Goal: Task Accomplishment & Management: Use online tool/utility

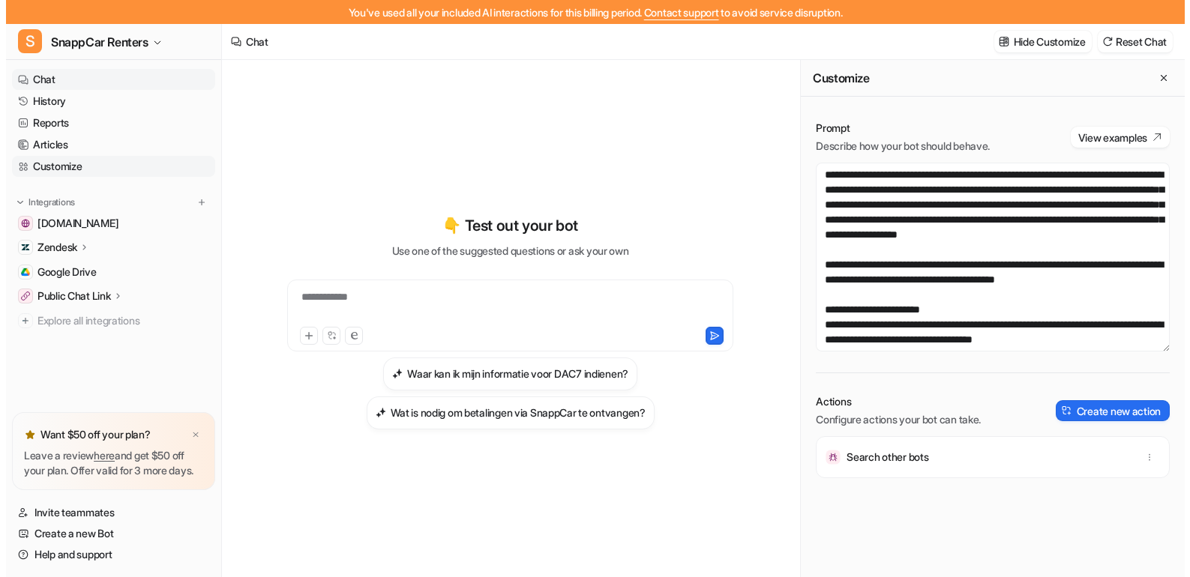
scroll to position [2004, 0]
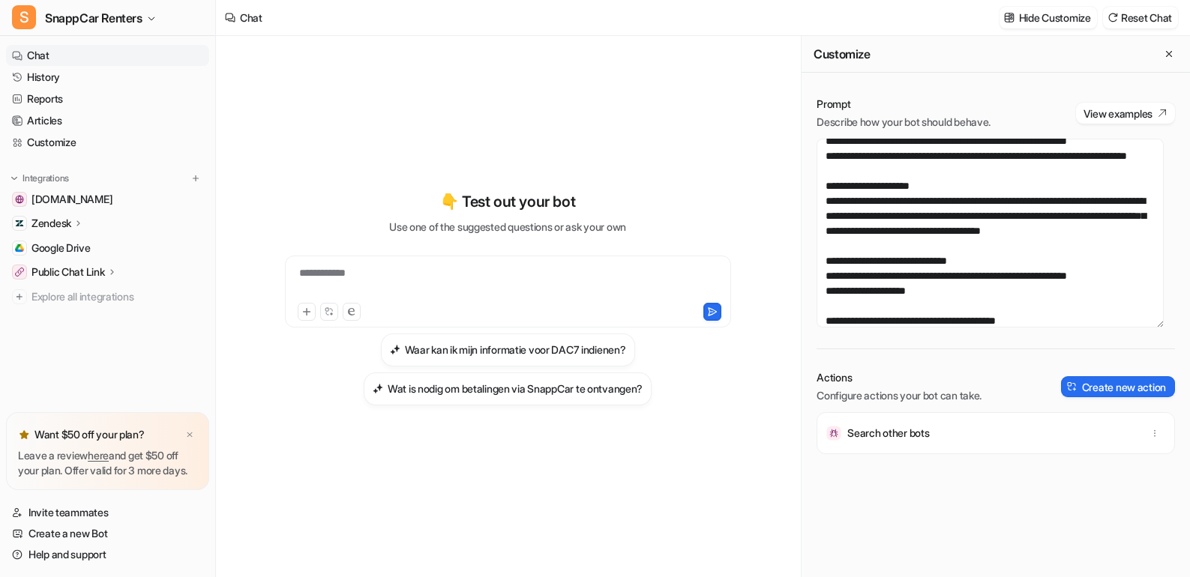
click at [97, 227] on div "Zendesk" at bounding box center [107, 223] width 203 height 21
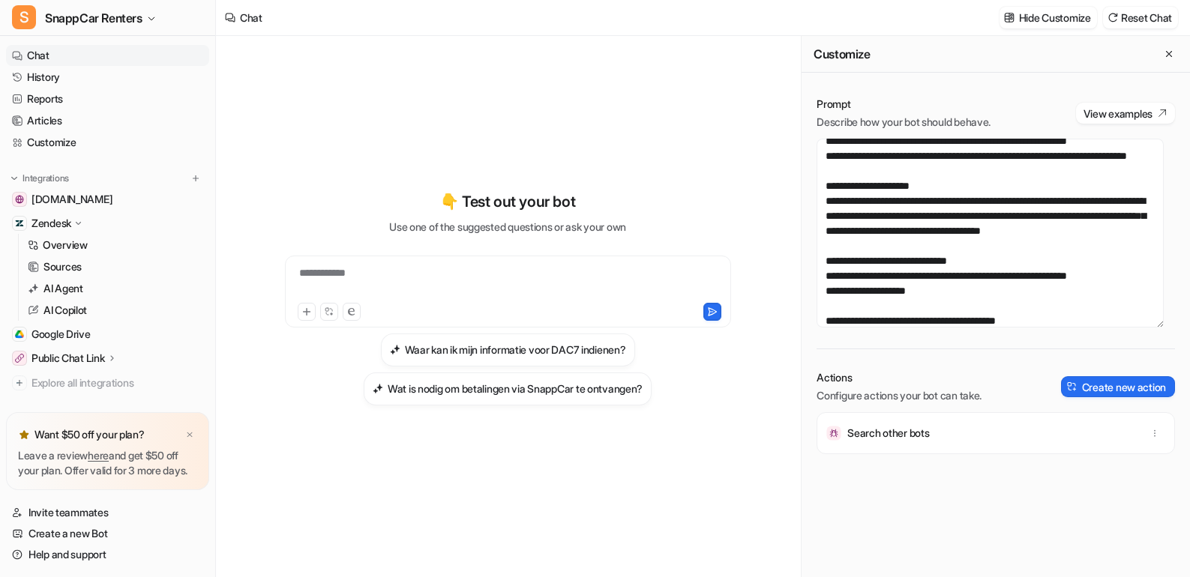
click at [90, 256] on div "Overview Sources AI Agent AI Copilot" at bounding box center [113, 277] width 191 height 87
click at [96, 260] on link "Sources" at bounding box center [115, 266] width 187 height 21
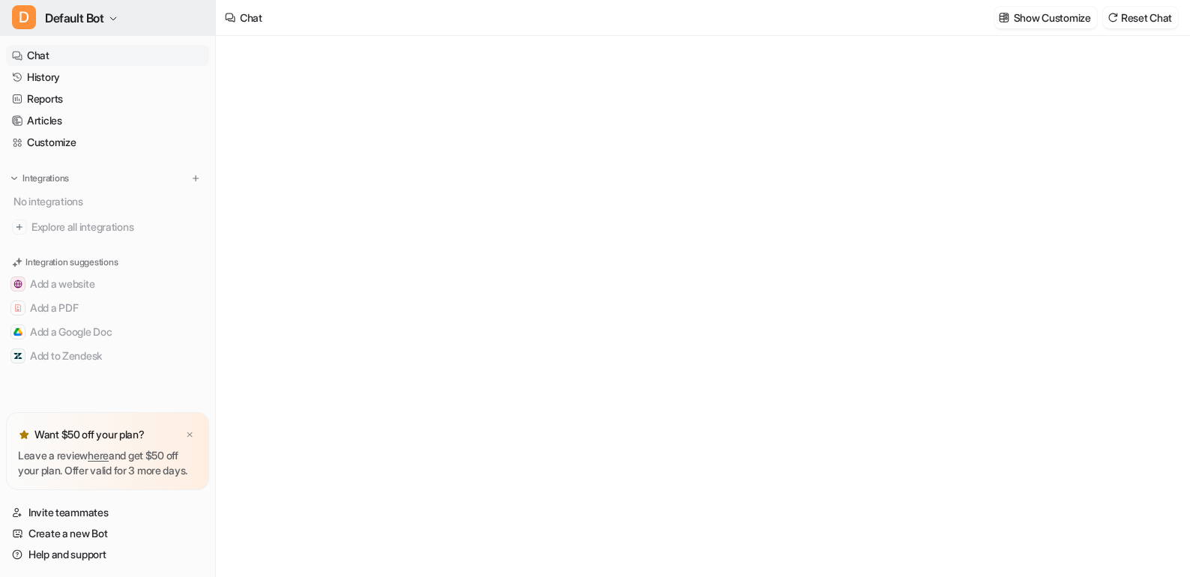
type textarea "**********"
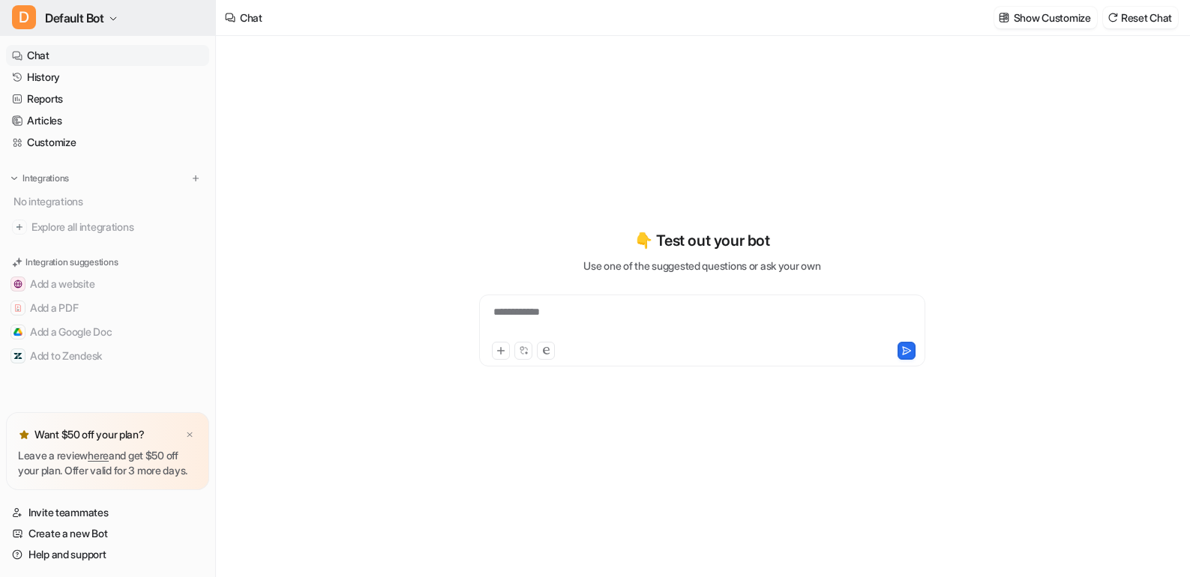
click at [101, 10] on span "Default Bot" at bounding box center [74, 17] width 59 height 21
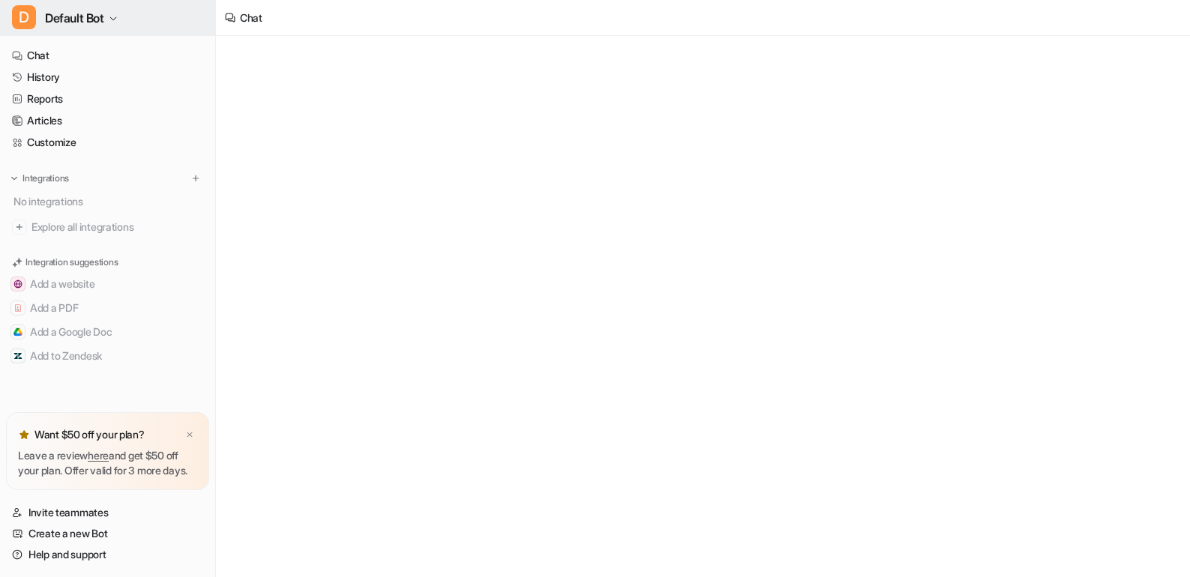
click at [67, 25] on span "Default Bot" at bounding box center [74, 17] width 59 height 21
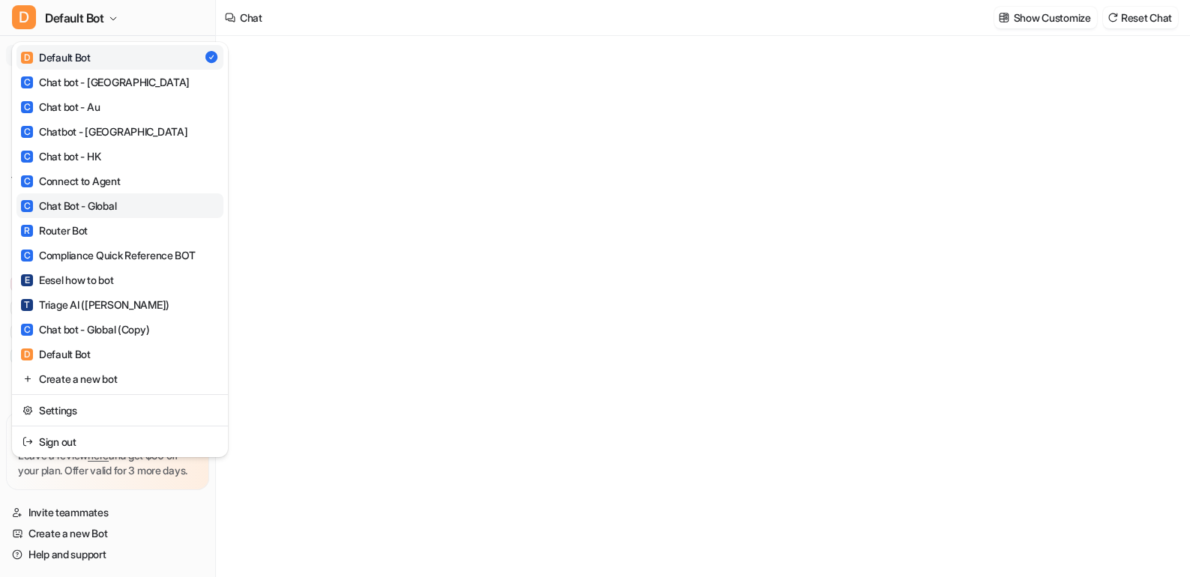
type textarea "**********"
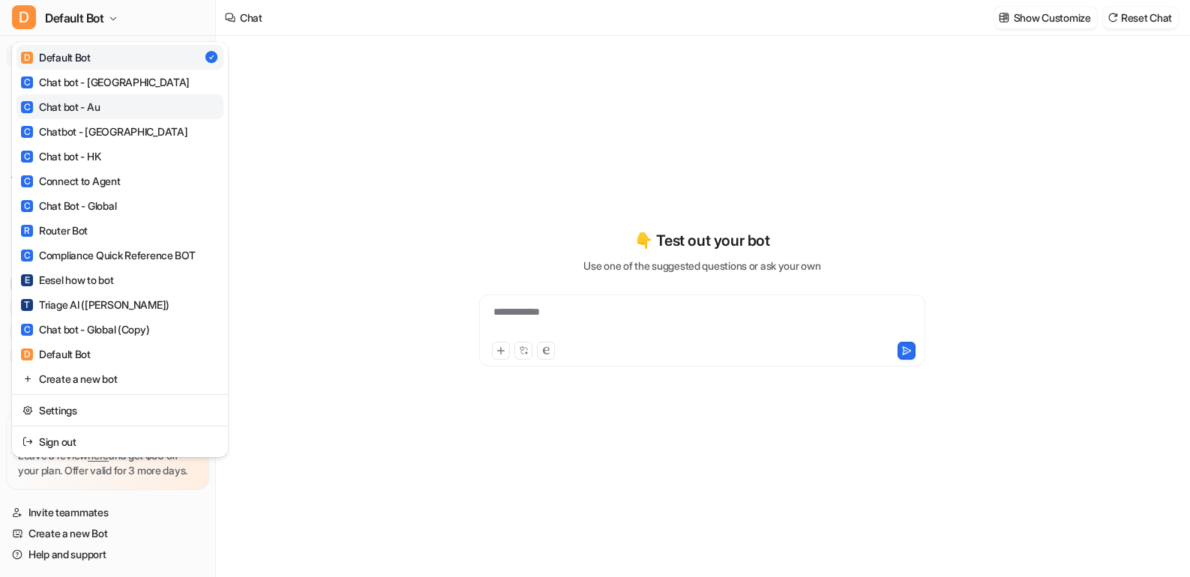
click at [108, 107] on link "C Chat bot - Au" at bounding box center [119, 106] width 207 height 25
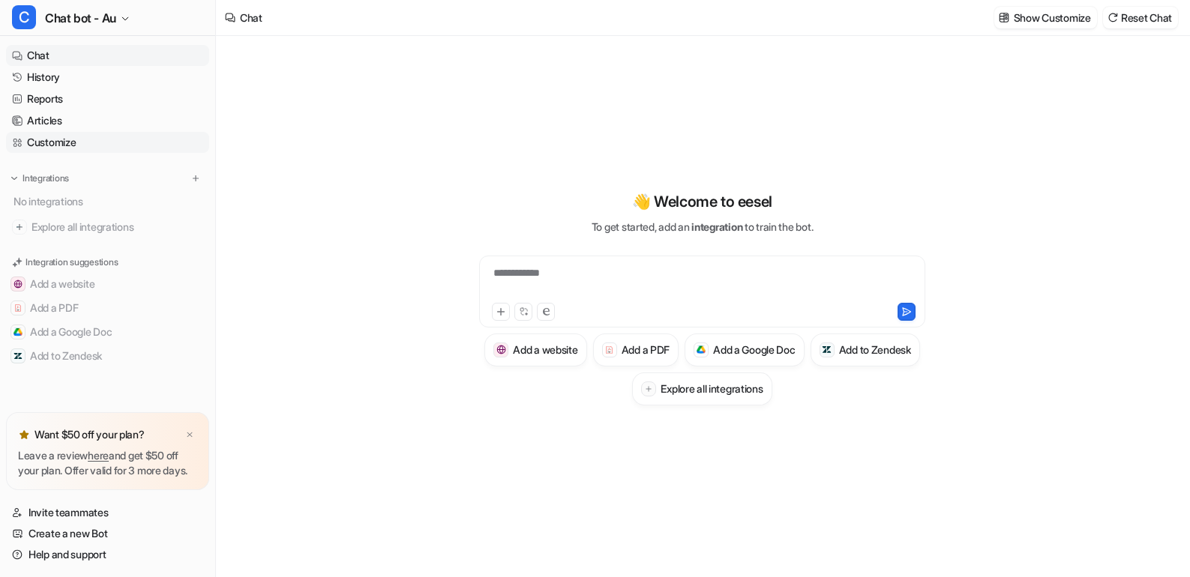
type textarea "**********"
click at [121, 17] on button "C Chat bot - Au" at bounding box center [107, 18] width 215 height 36
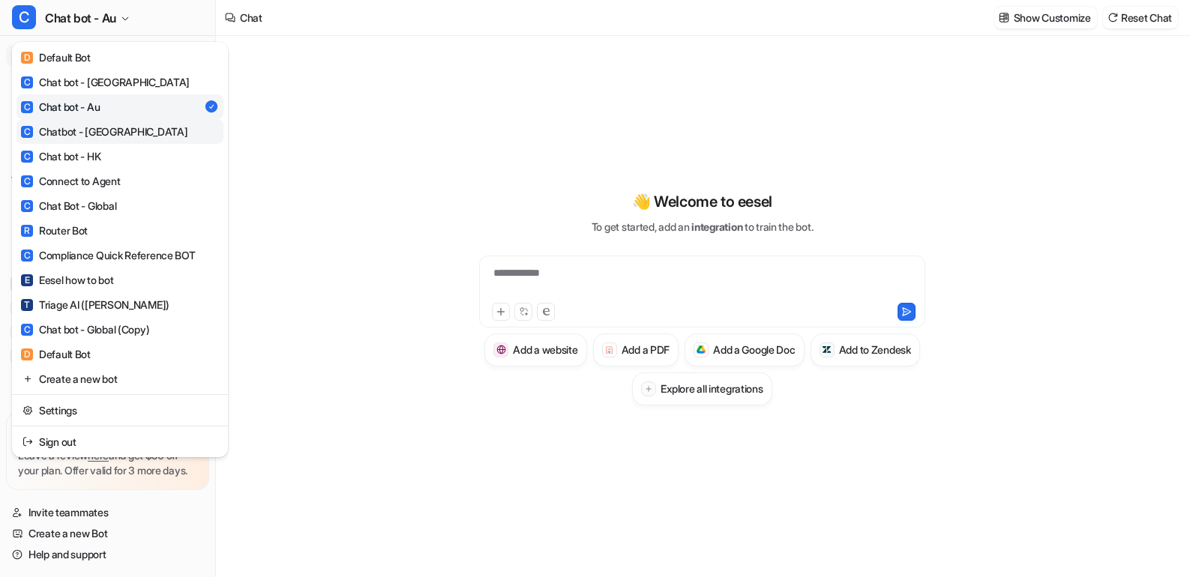
click at [127, 132] on link "C Chatbot - NZ" at bounding box center [119, 131] width 207 height 25
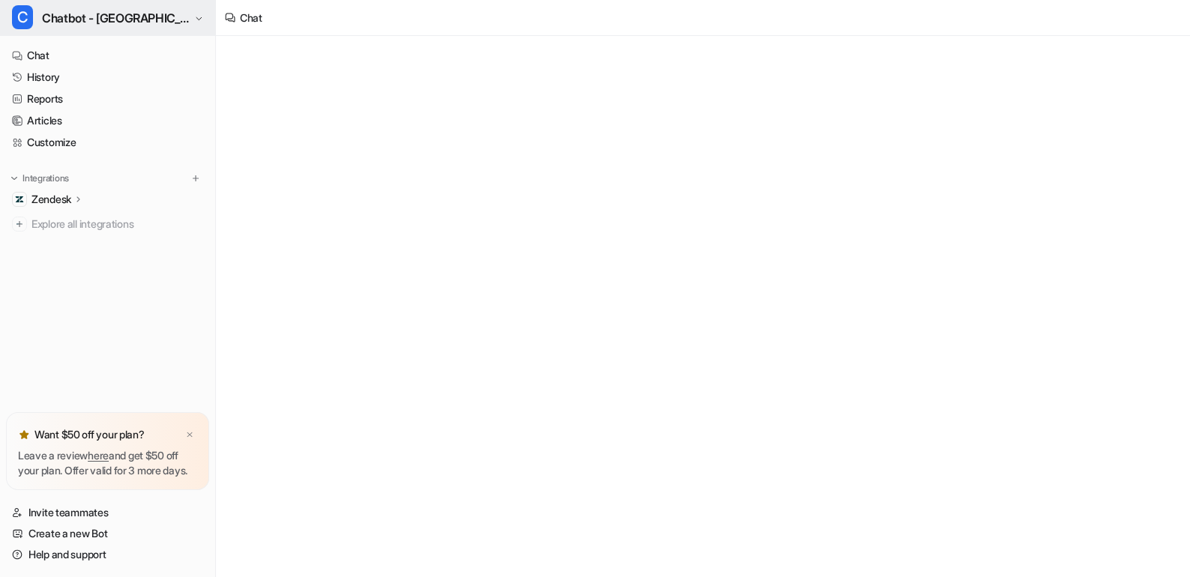
click at [121, 23] on button "C Chatbot - NZ" at bounding box center [107, 18] width 215 height 36
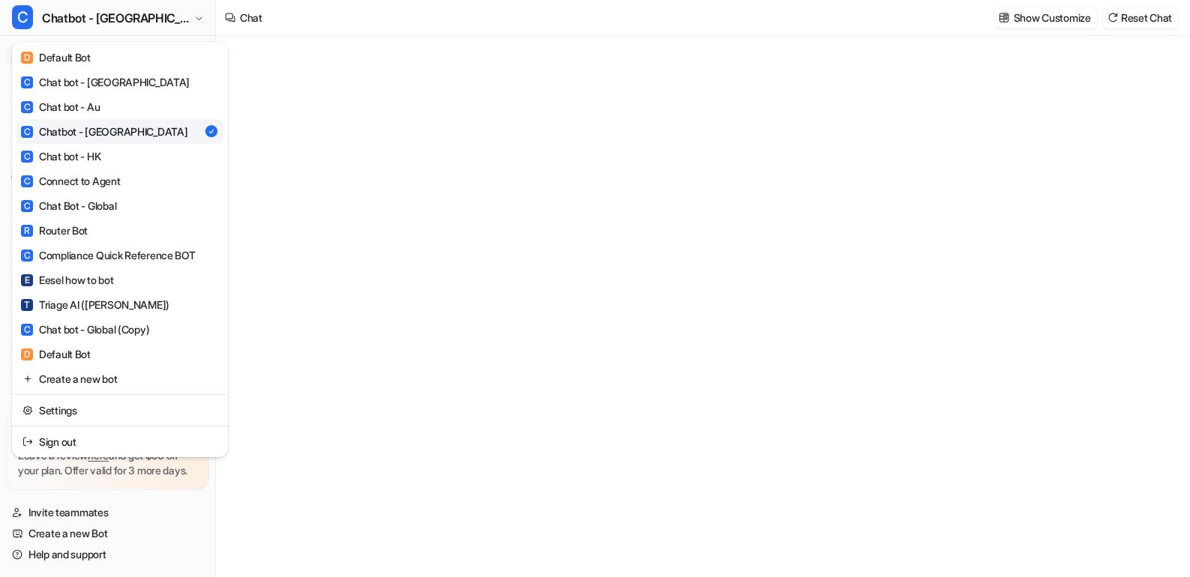
type textarea "**********"
click at [350, 158] on div "C Chatbot - NZ D Default Bot C Chat bot - Canada C Chat bot - Au C Chatbot - NZ…" at bounding box center [595, 288] width 1190 height 577
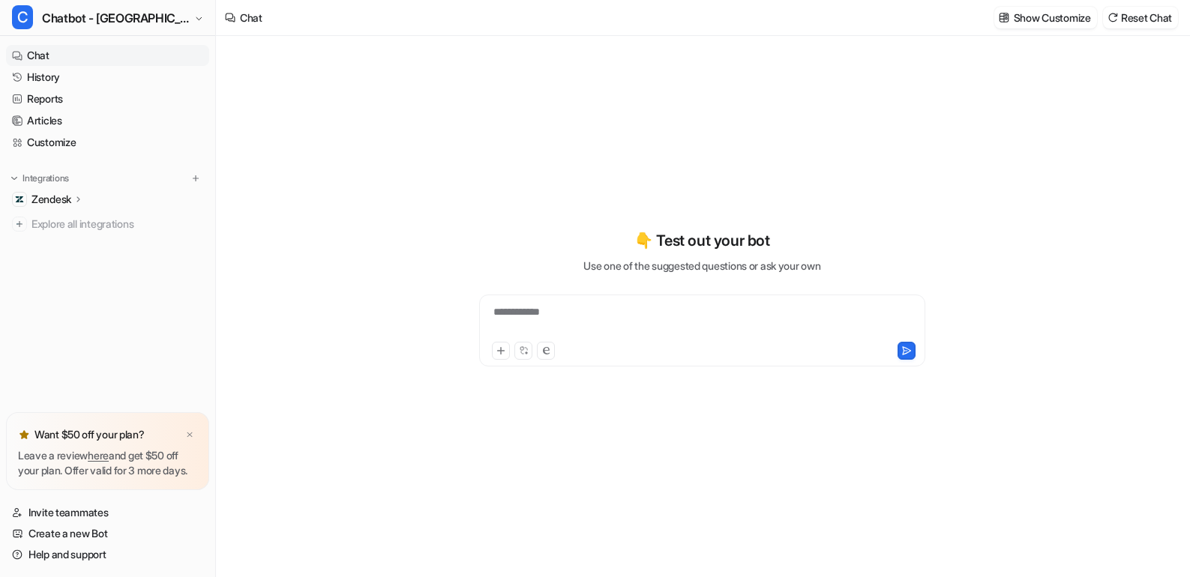
click at [91, 205] on div "Zendesk" at bounding box center [107, 199] width 203 height 21
click at [75, 246] on p "Sources" at bounding box center [62, 242] width 38 height 15
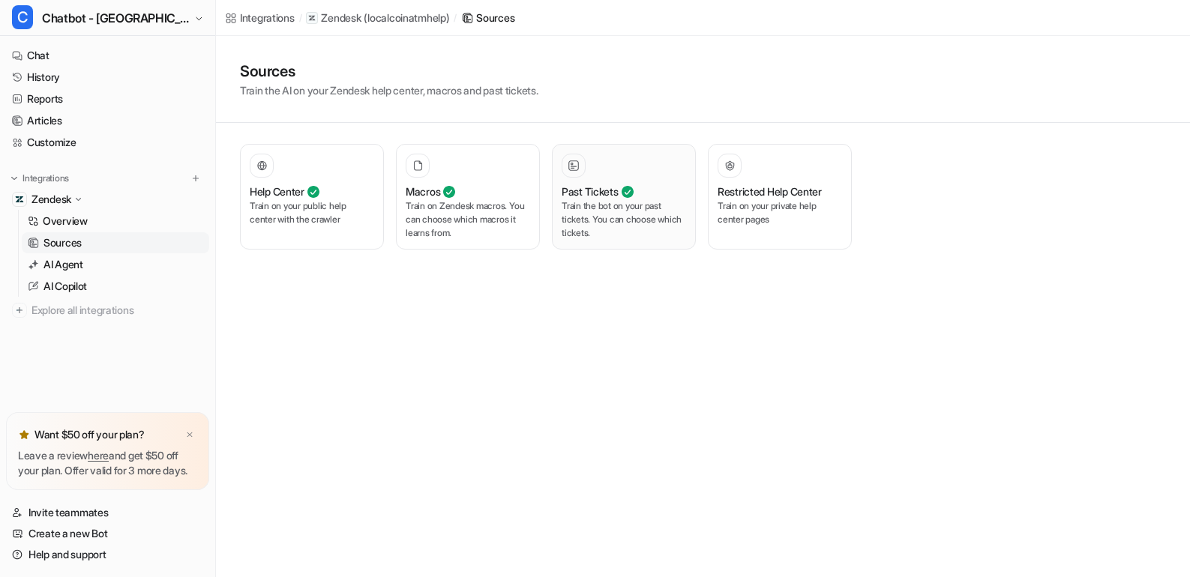
click at [649, 222] on p "Train the bot on your past tickets. You can choose which tickets." at bounding box center [624, 219] width 124 height 40
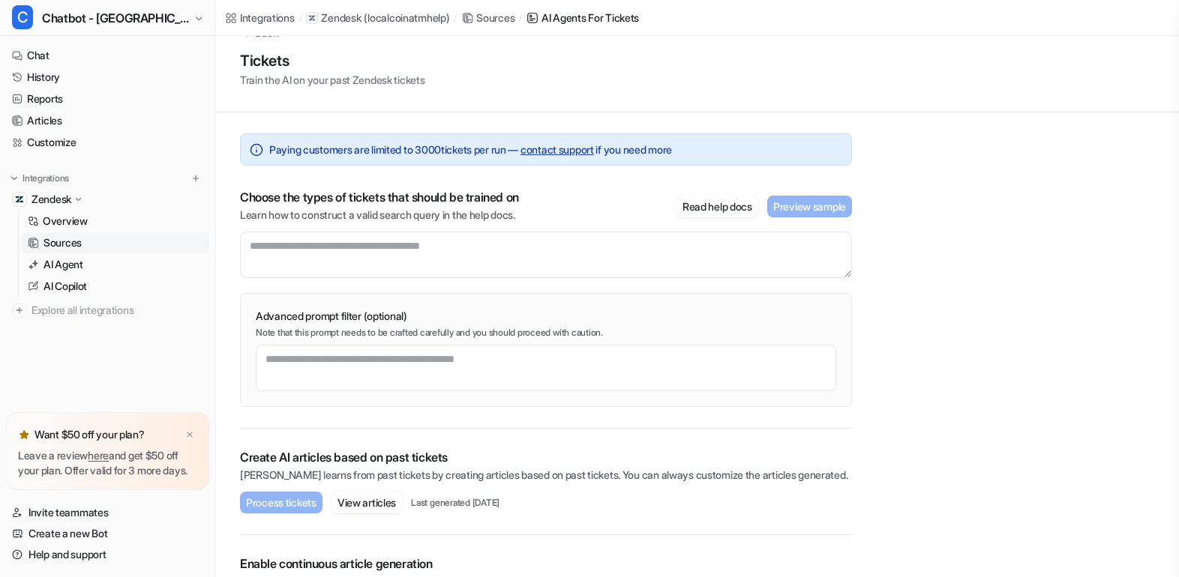
scroll to position [37, 0]
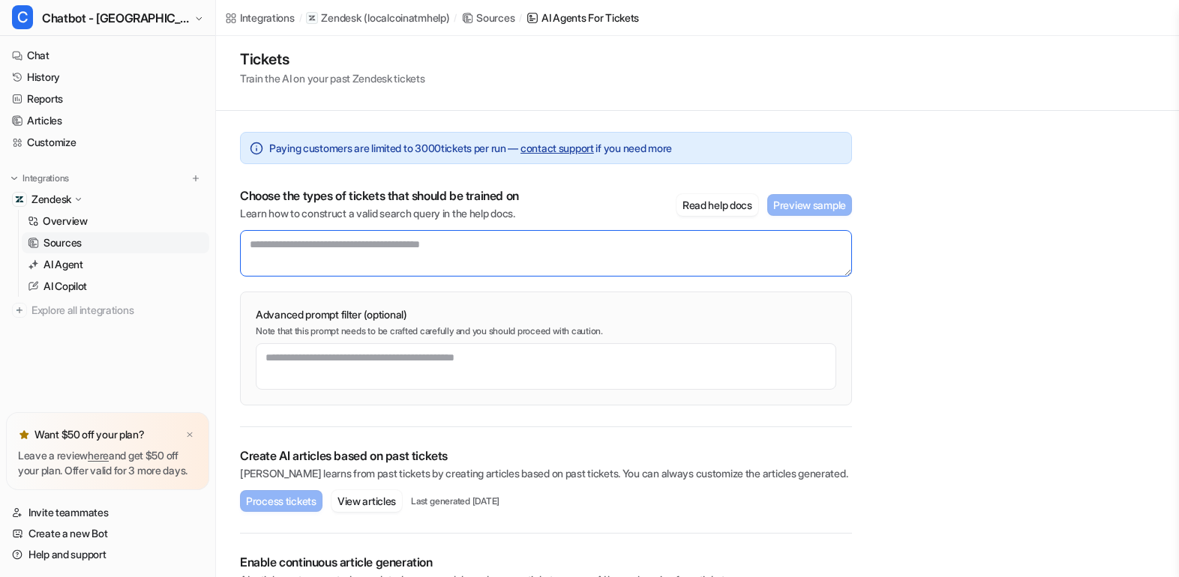
click at [370, 249] on textarea at bounding box center [546, 253] width 612 height 46
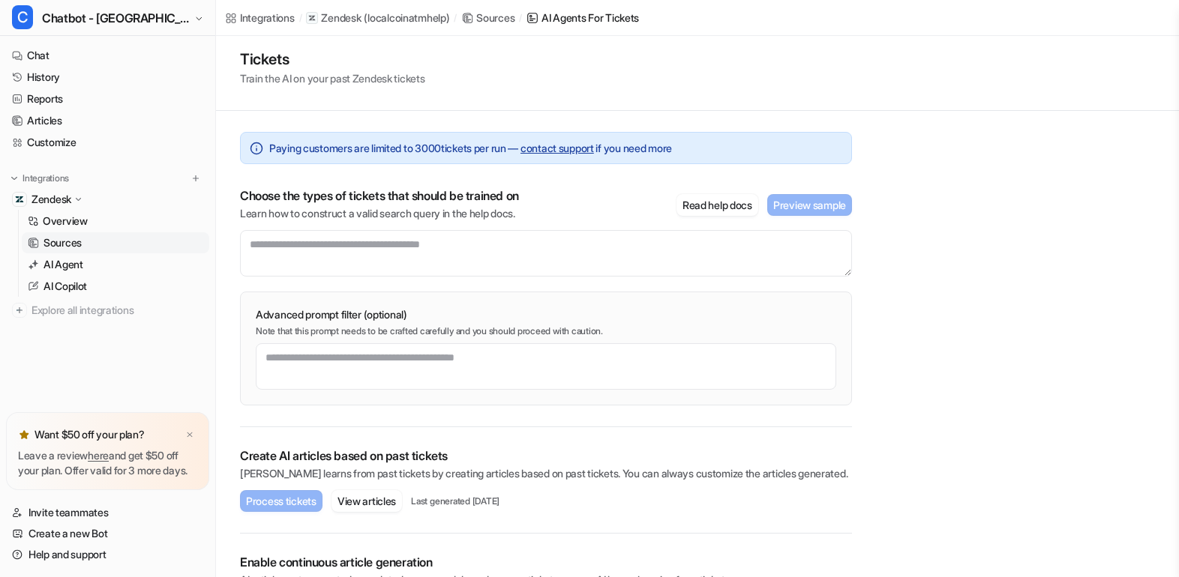
click at [371, 214] on p "Learn how to construct a valid search query in the help docs." at bounding box center [379, 213] width 279 height 15
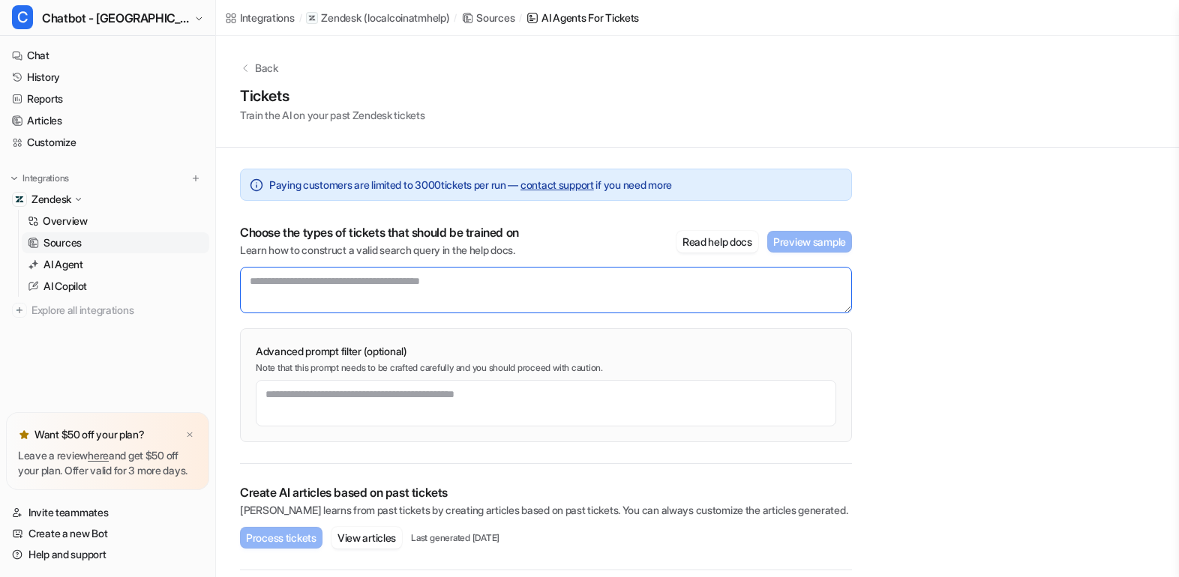
click at [361, 295] on textarea at bounding box center [546, 290] width 612 height 46
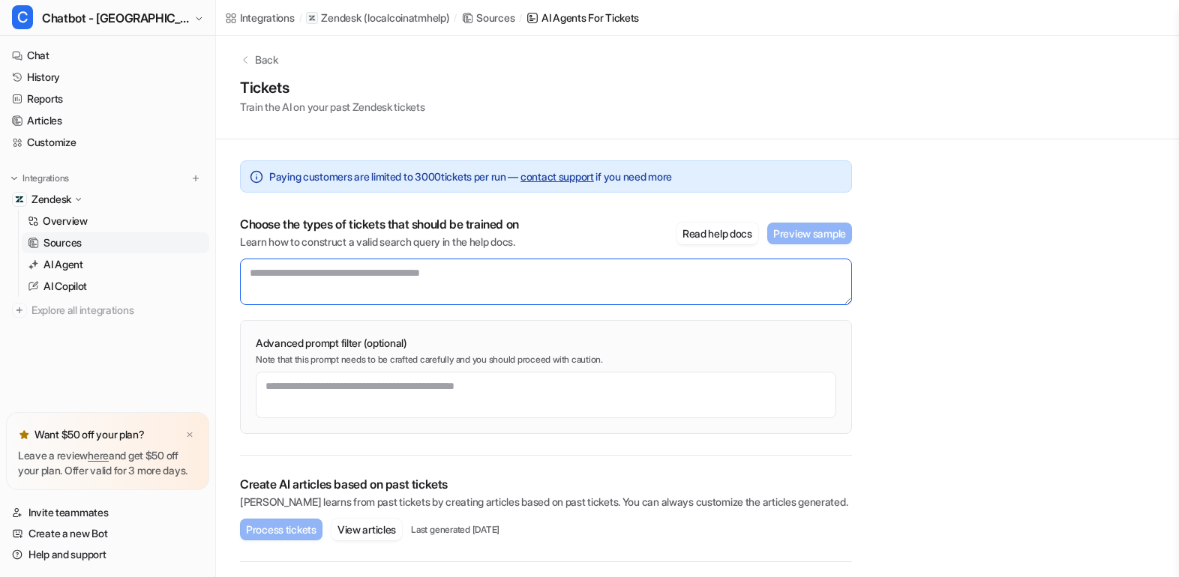
scroll to position [10, 0]
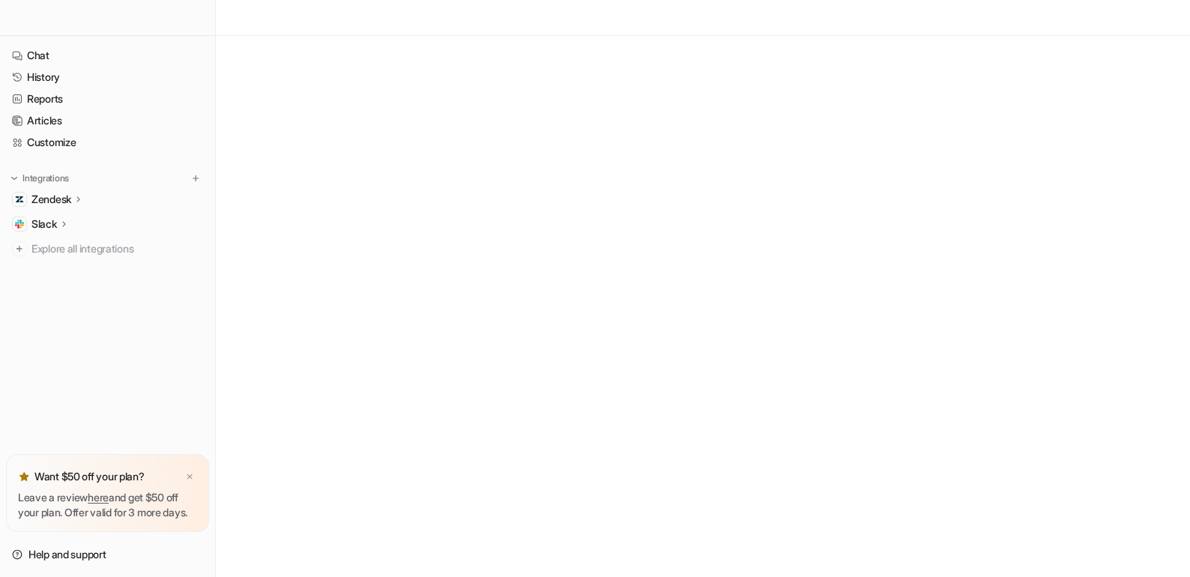
click at [57, 199] on p "Zendesk" at bounding box center [51, 199] width 40 height 15
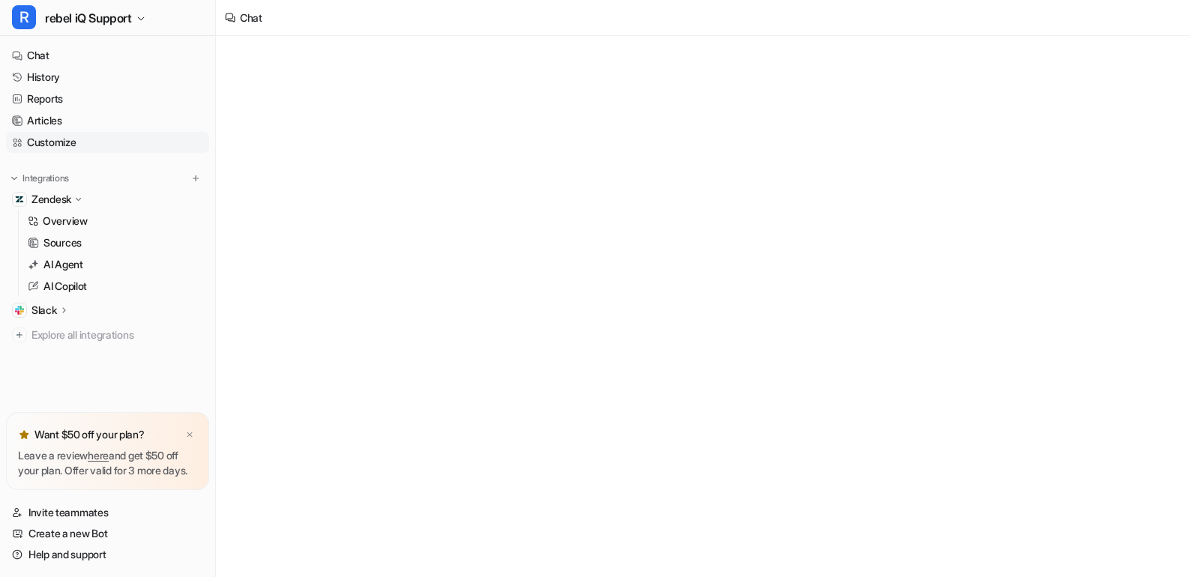
click at [63, 142] on link "Customize" at bounding box center [107, 142] width 203 height 21
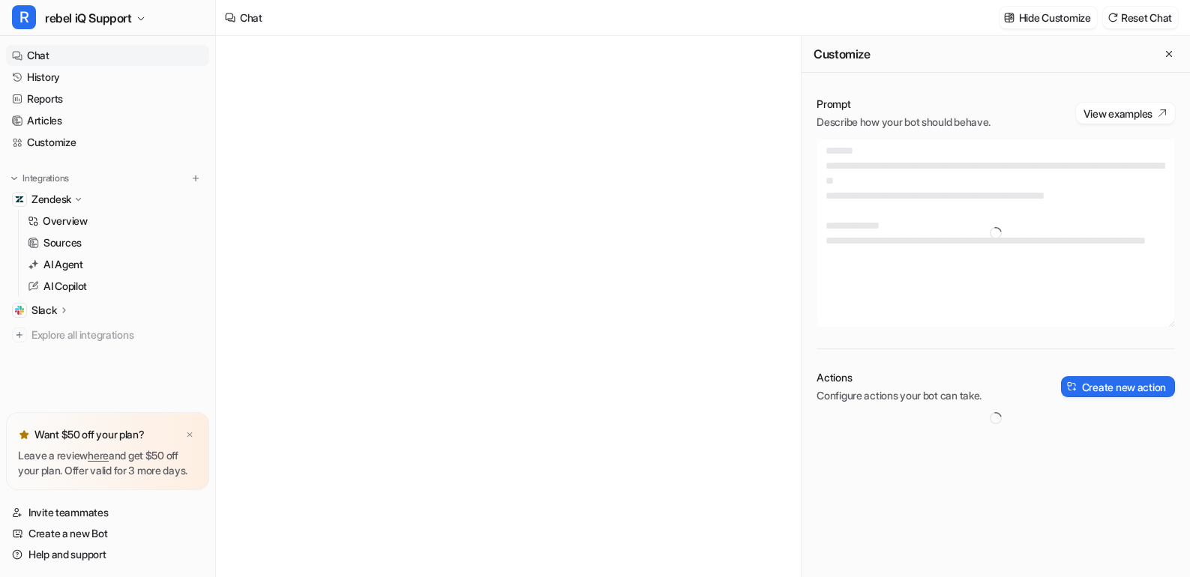
type textarea "**********"
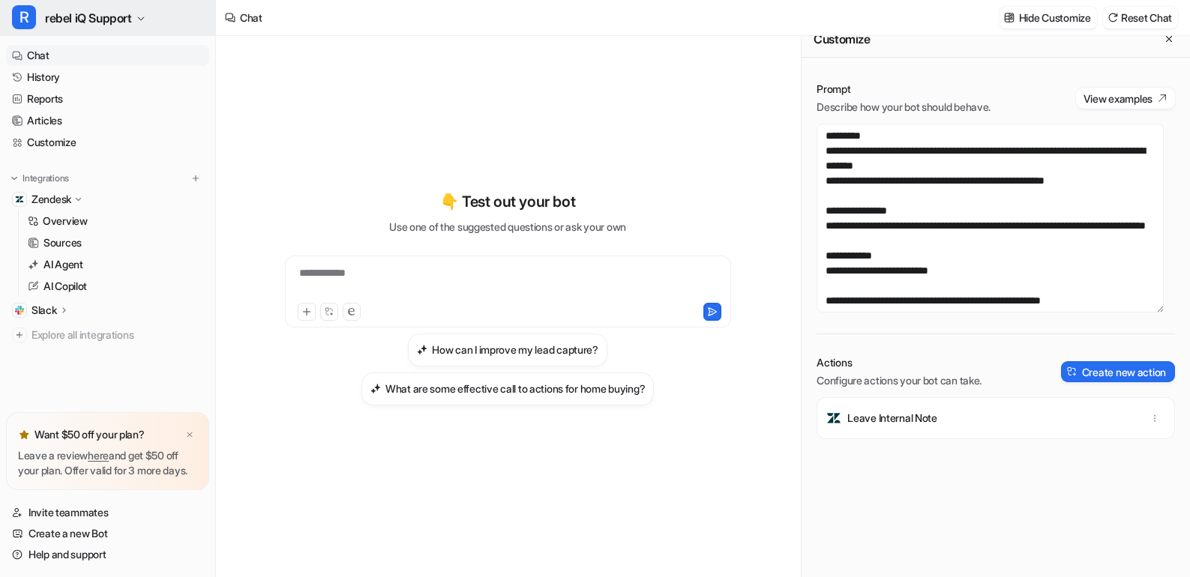
click at [121, 20] on span "rebel iQ Support" at bounding box center [88, 17] width 87 height 21
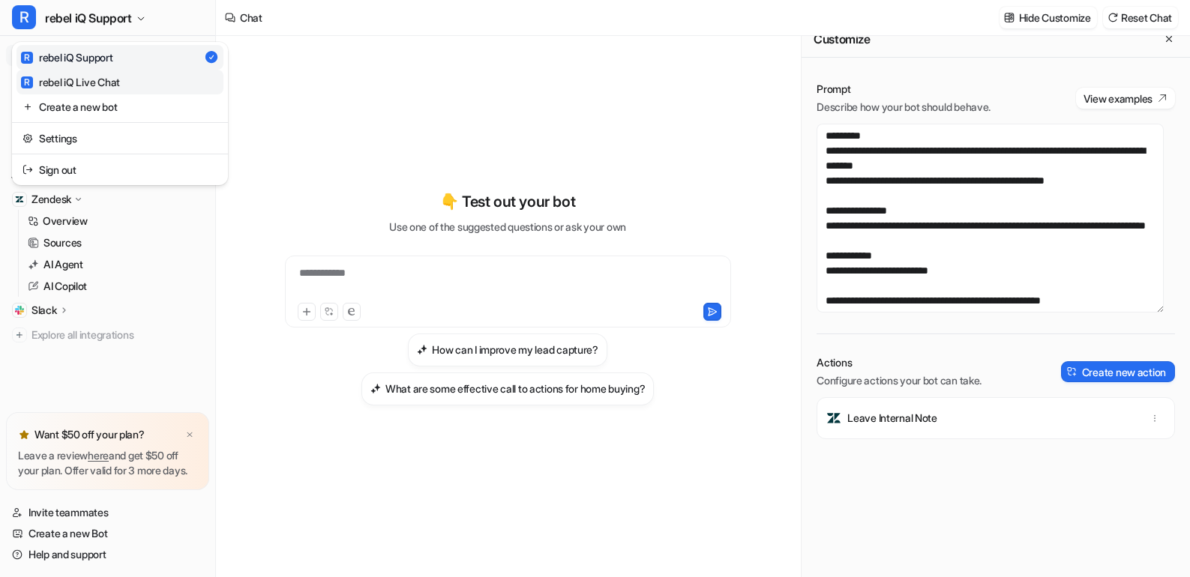
click at [138, 84] on link "R rebel iQ Live Chat" at bounding box center [119, 82] width 207 height 25
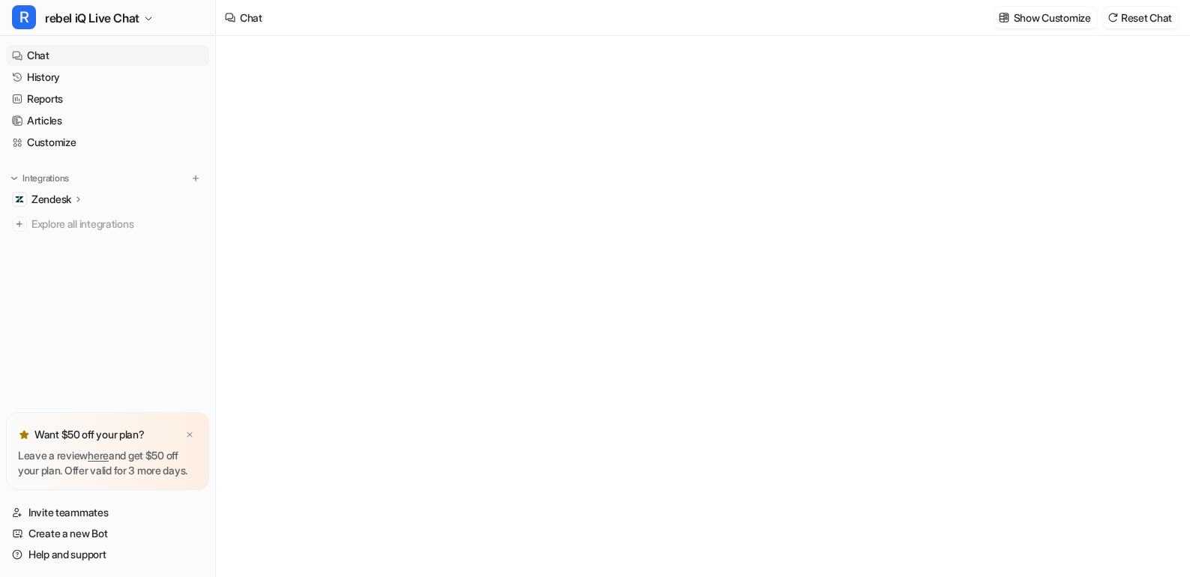
type textarea "**********"
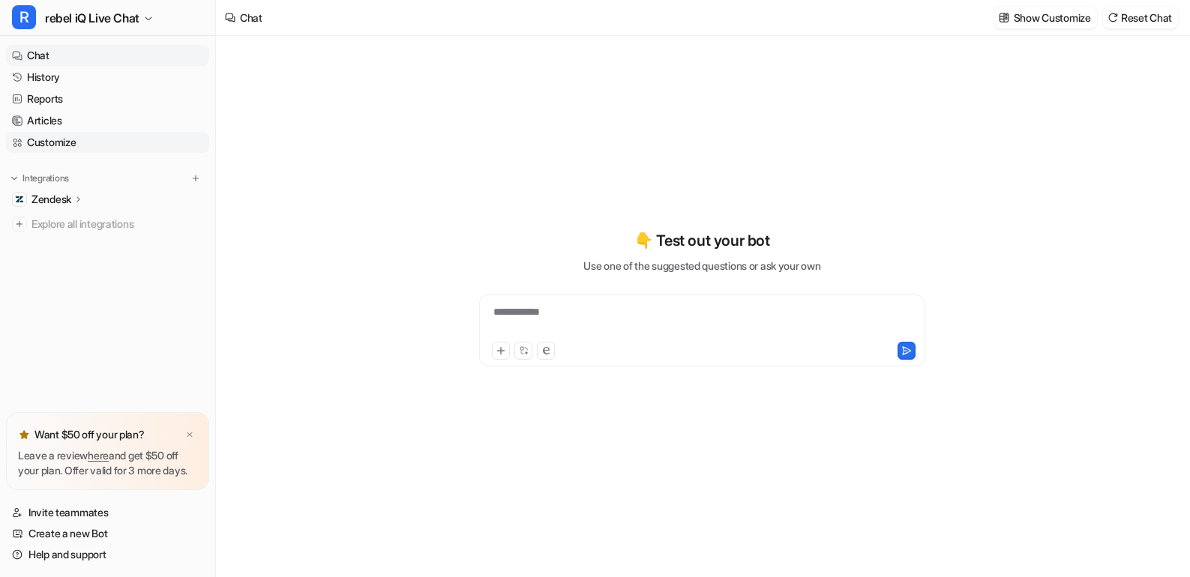
click at [69, 142] on link "Customize" at bounding box center [107, 142] width 203 height 21
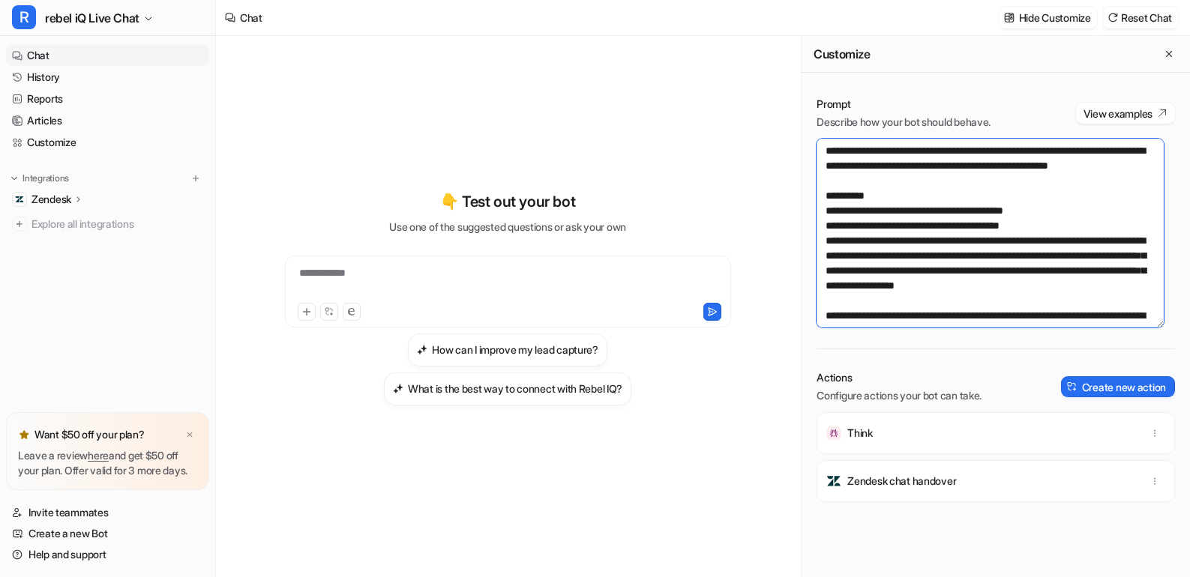
click at [958, 233] on textarea at bounding box center [989, 233] width 347 height 189
